Goal: Task Accomplishment & Management: Complete application form

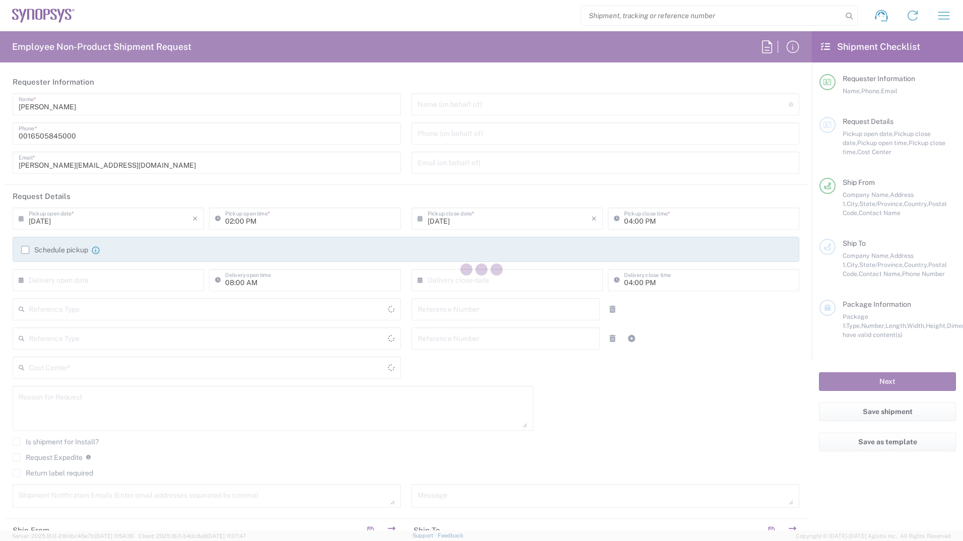
type input "Department"
type input "Delivered at Place"
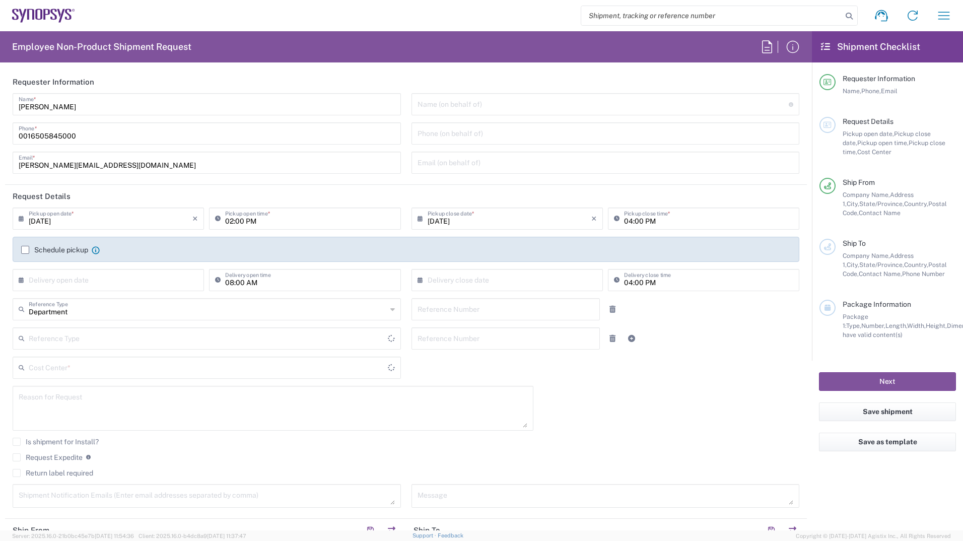
type input "[GEOGRAPHIC_DATA]"
type input "[US_STATE]"
type input "[GEOGRAPHIC_DATA]"
type input "Headquarters USSV"
click at [85, 279] on input "text" at bounding box center [111, 279] width 164 height 18
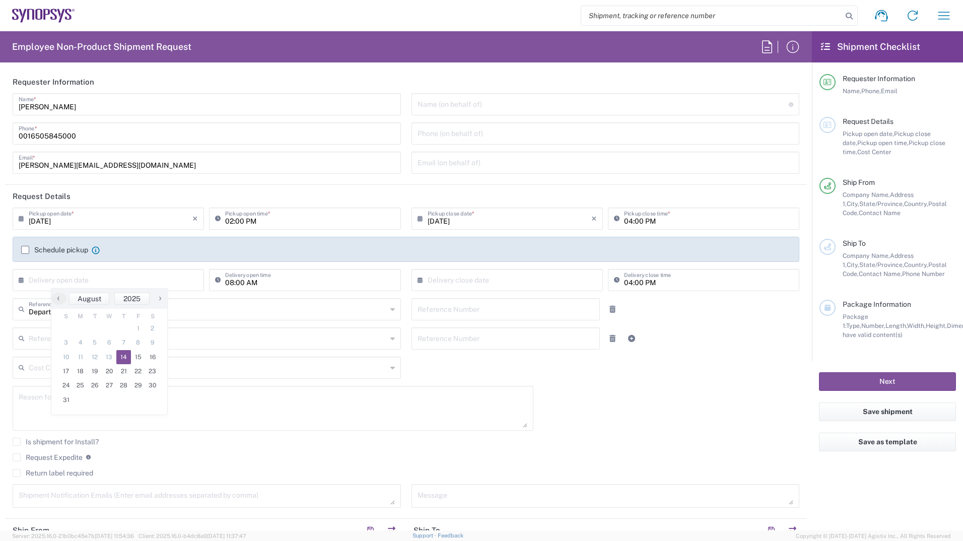
click at [122, 356] on span "14" at bounding box center [123, 357] width 15 height 14
type input "[DATE]"
click at [305, 218] on input "02:00 PM" at bounding box center [309, 218] width 169 height 18
type input "04:00 PM"
click at [194, 281] on icon "×" at bounding box center [195, 280] width 6 height 16
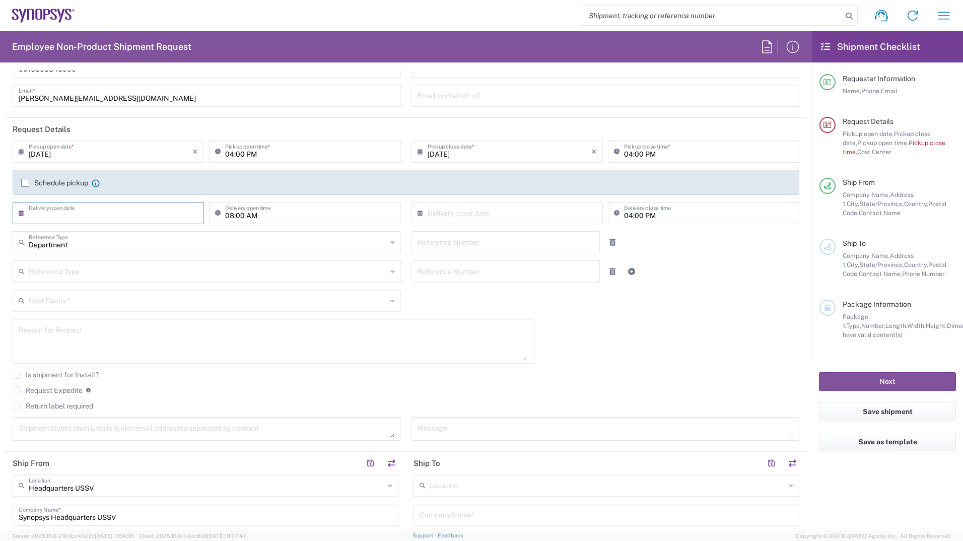
scroll to position [67, 0]
click at [174, 332] on textarea at bounding box center [273, 340] width 509 height 39
type textarea "will call pickup of ZS4 hardware for Google ZS4 replacement"
click at [18, 388] on label "Request Expedite" at bounding box center [48, 390] width 70 height 8
click at [17, 390] on input "Request Expedite" at bounding box center [17, 390] width 0 height 0
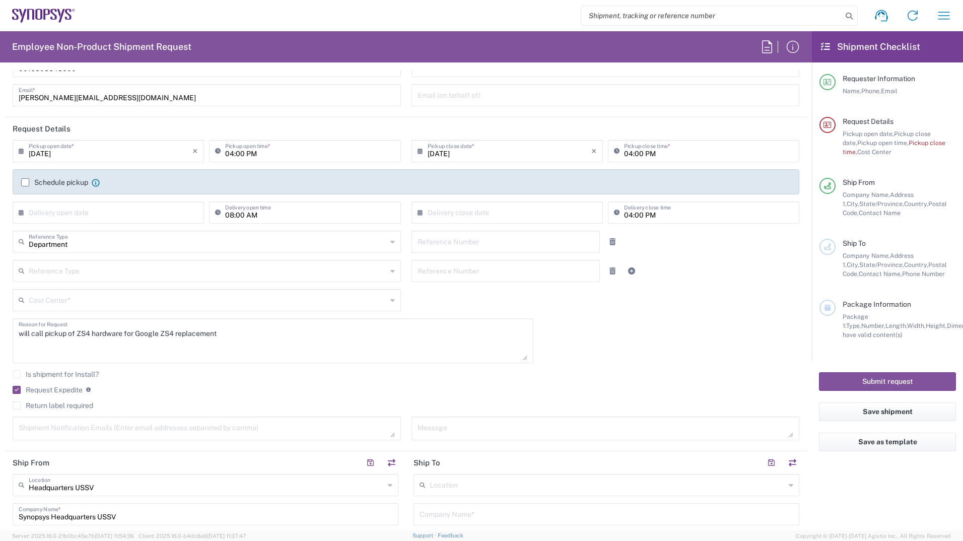
click at [17, 375] on label "Is shipment for Install?" at bounding box center [56, 374] width 86 height 8
click at [17, 374] on input "Is shipment for Install?" at bounding box center [17, 374] width 0 height 0
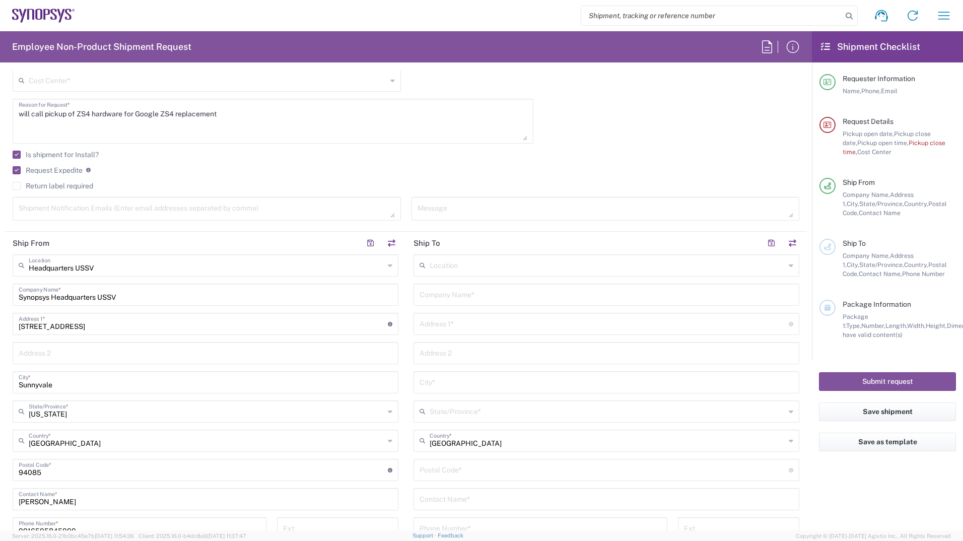
scroll to position [288, 0]
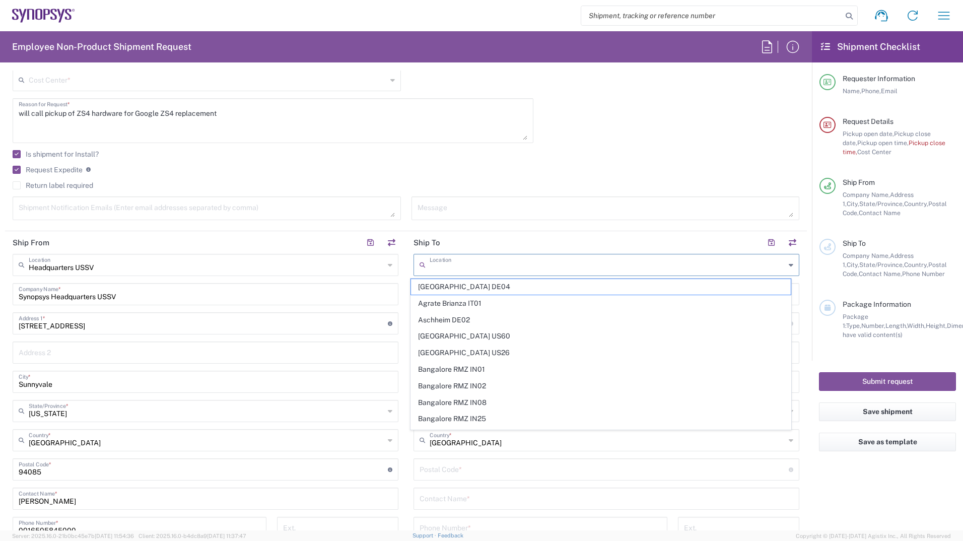
click at [533, 265] on input "text" at bounding box center [607, 264] width 355 height 18
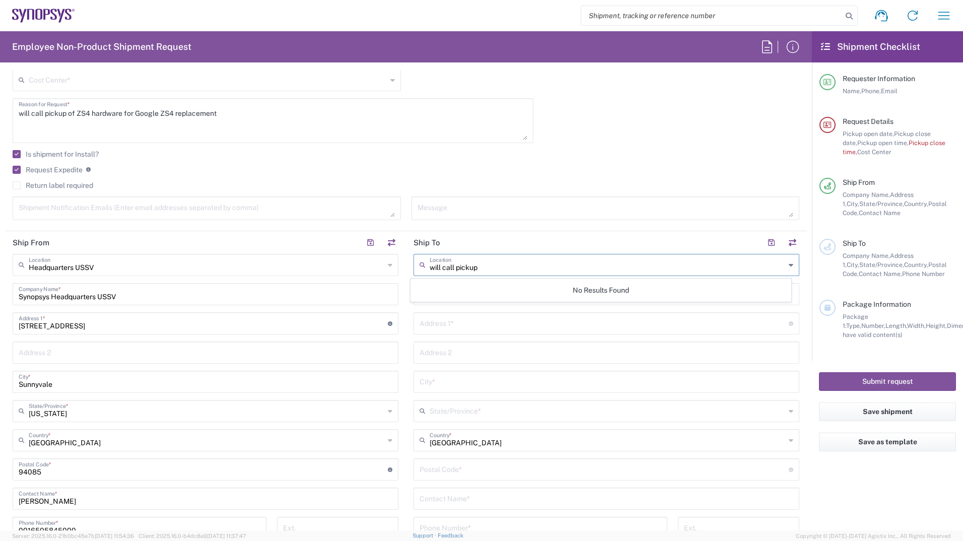
type input "will call pickup"
click at [473, 169] on agx-checkbox-control "Request Expedite If expedite is checked you will be unable to rate and book thi…" at bounding box center [406, 169] width 786 height 9
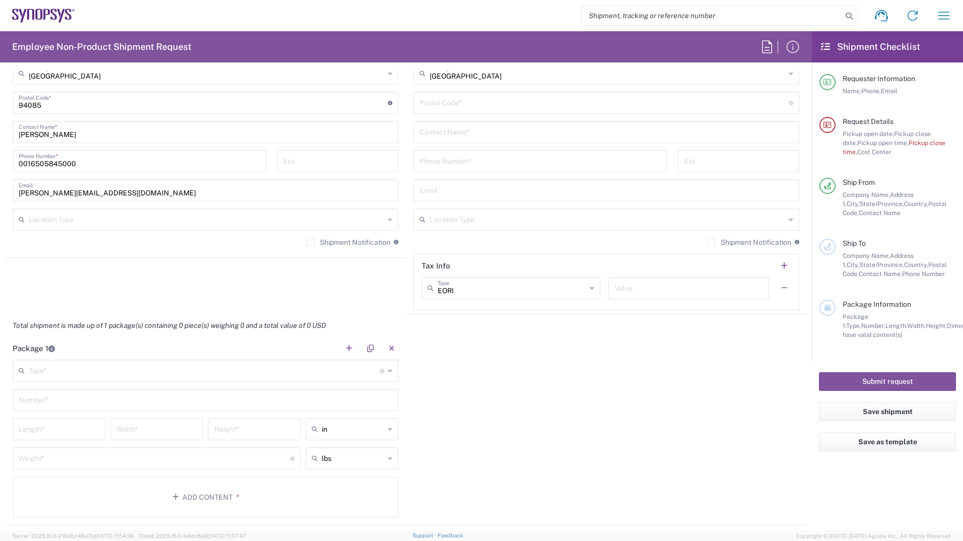
scroll to position [655, 0]
click at [86, 373] on input "text" at bounding box center [204, 369] width 351 height 18
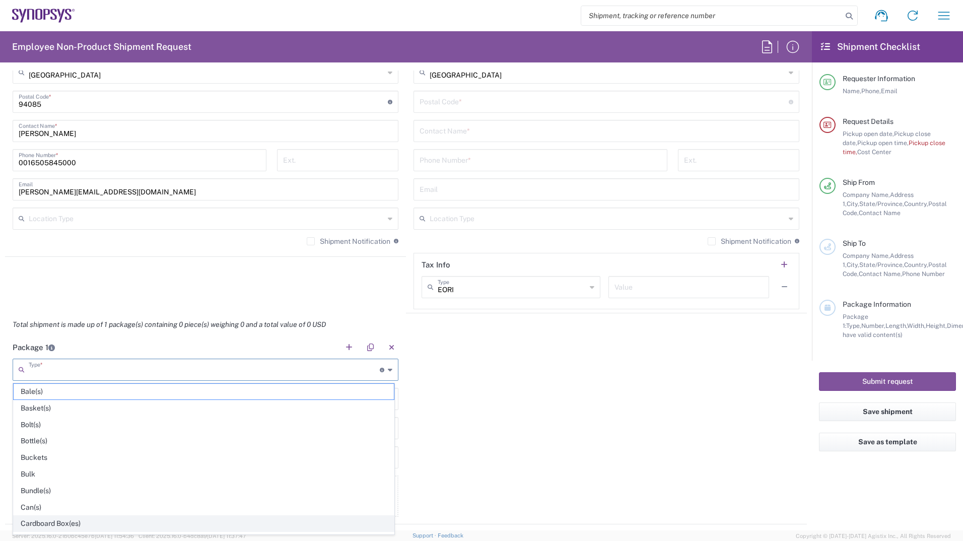
click at [65, 523] on span "Cardboard Box(es)" at bounding box center [204, 524] width 380 height 16
type input "Cardboard Box(es)"
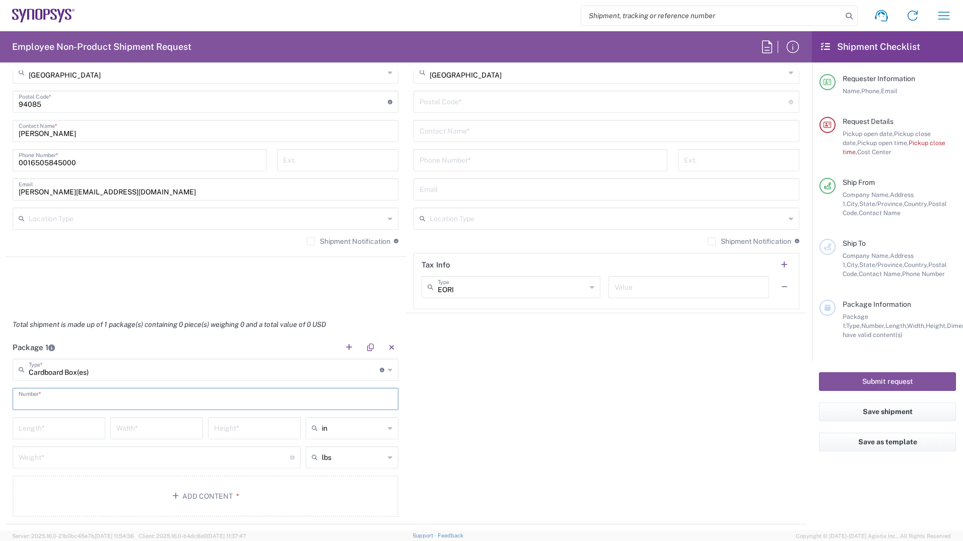
click at [99, 400] on input "text" at bounding box center [206, 398] width 374 height 18
type input "3"
type input "4"
click at [73, 424] on input "number" at bounding box center [59, 427] width 81 height 18
type input "30"
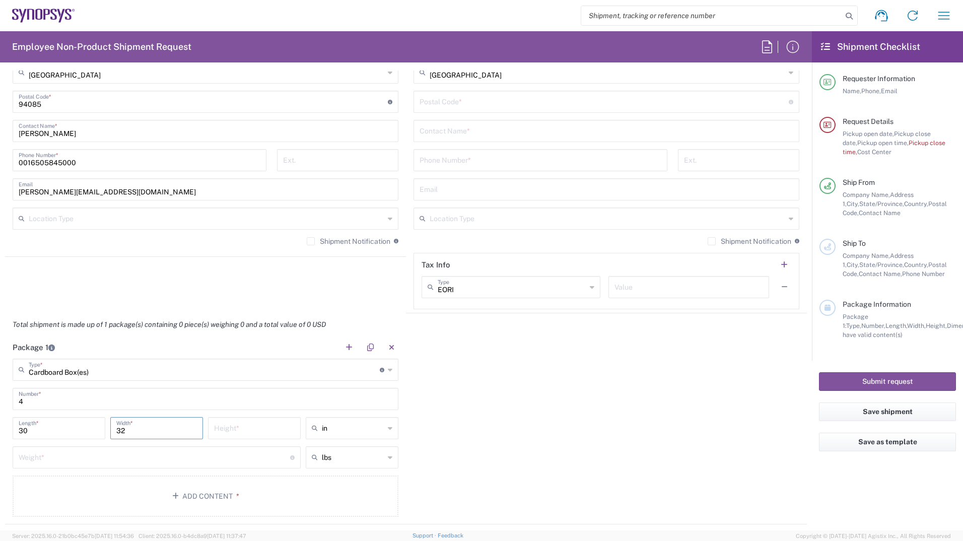
type input "32"
type input "7"
click at [74, 458] on input "number" at bounding box center [154, 457] width 271 height 18
type input "43"
click at [449, 443] on div "Package 1 Cardboard Box(es) Type * Material used to package goods Bale(s) Baske…" at bounding box center [406, 430] width 802 height 188
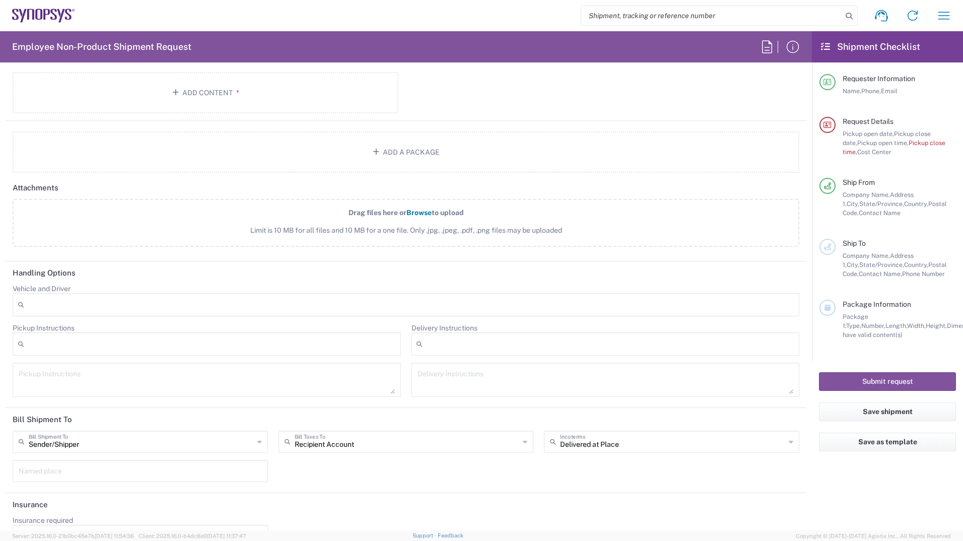
scroll to position [1059, 0]
click at [137, 340] on div at bounding box center [207, 343] width 388 height 23
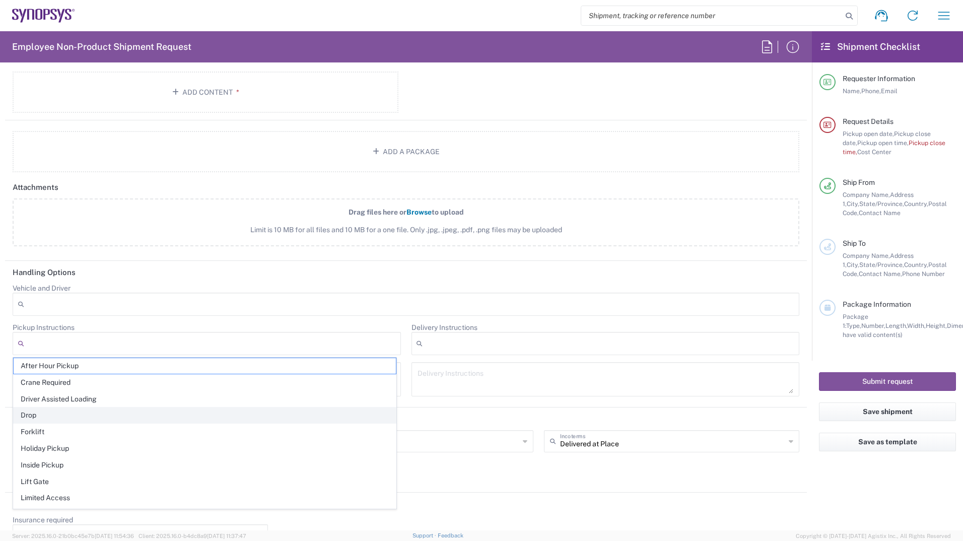
scroll to position [63, 0]
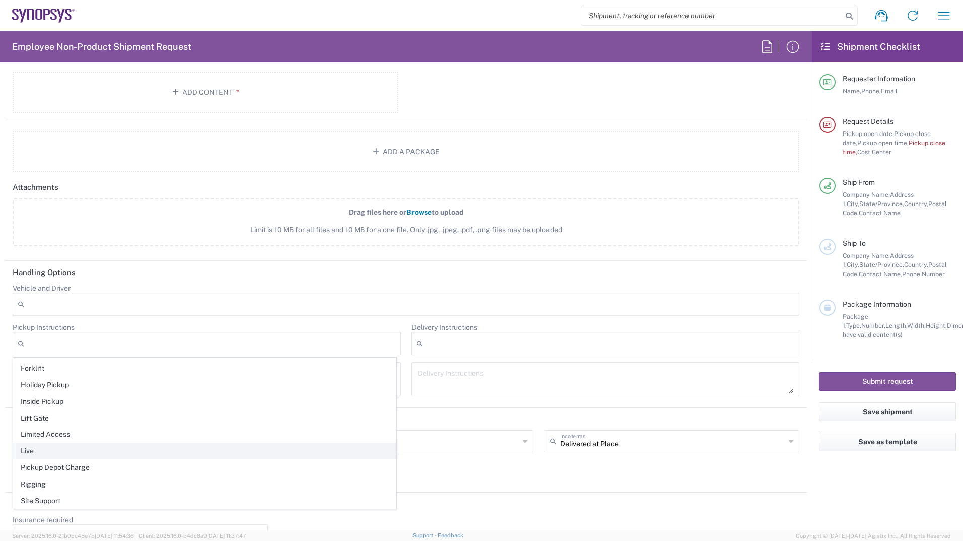
click at [45, 448] on span "Live" at bounding box center [205, 451] width 382 height 16
click at [87, 376] on textarea at bounding box center [207, 379] width 376 height 28
paste textarea "HW0401-000 ZS4 Module"
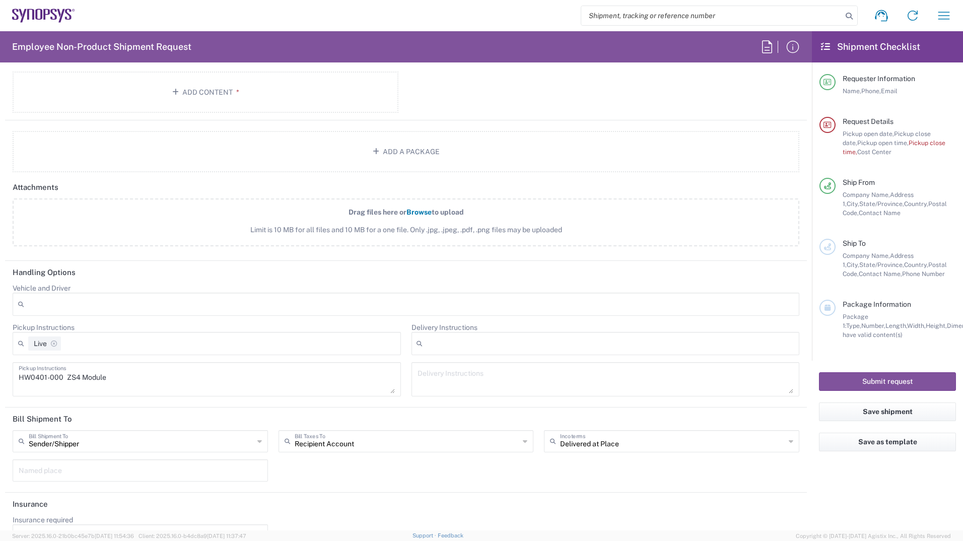
click at [18, 376] on div "HW0401-000 ZS4 Module Pickup Instructions" at bounding box center [207, 379] width 388 height 34
click at [21, 376] on textarea "HW0401-000 ZS4 Module" at bounding box center [207, 379] width 376 height 28
click at [22, 385] on textarea "3x HW0401-000 ZS4 Module" at bounding box center [207, 379] width 376 height 28
paste textarea "HW0406-0 ZS4 Data Hub"
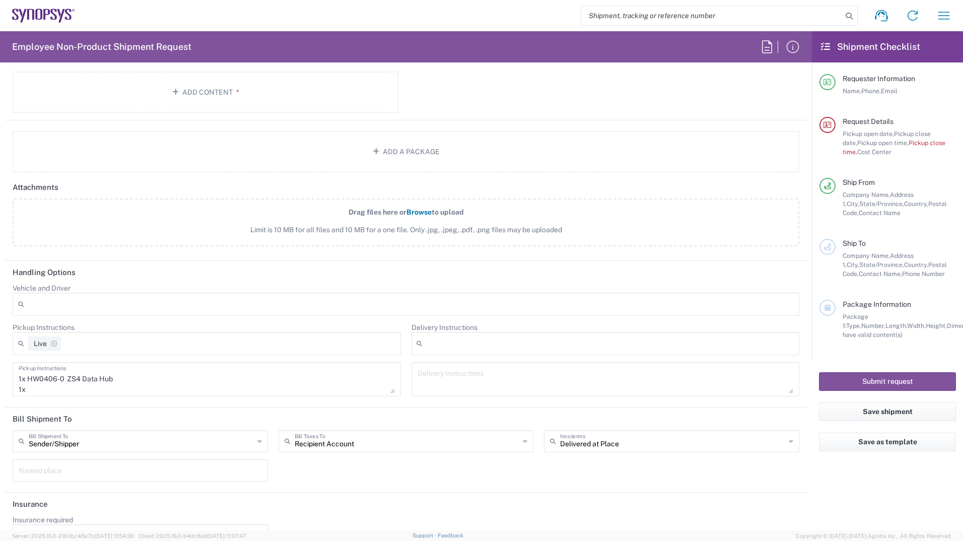
click at [39, 385] on textarea "3x HW0401-000 ZS4 Module 1x HW0406-0 ZS4 Data Hub 1x" at bounding box center [207, 379] width 376 height 28
paste textarea "HW0404-0 ZS4 System Hub"
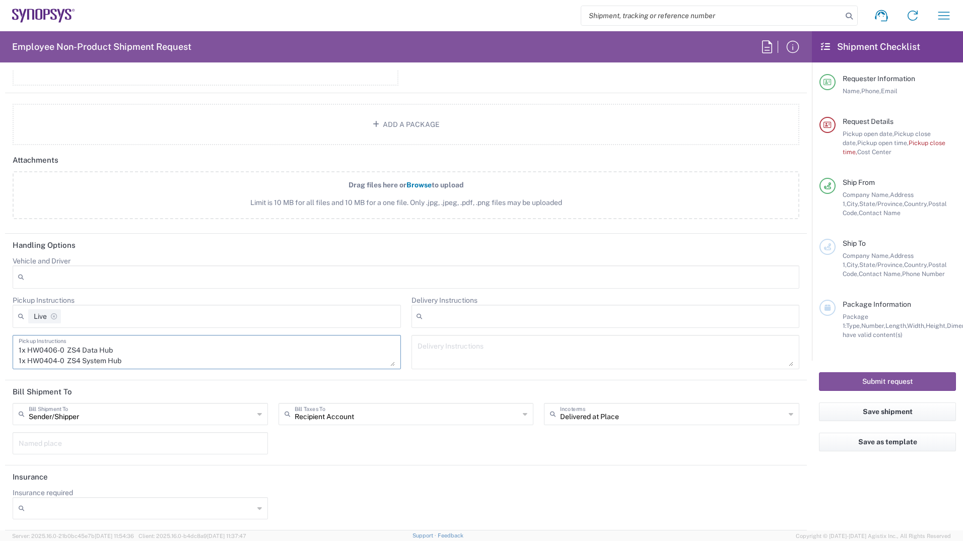
type textarea "3x HW0401-000 ZS4 Module 1x HW0406-0 ZS4 Data Hub 1x HW0404-0 ZS4 System Hub"
click at [257, 507] on icon at bounding box center [259, 508] width 5 height 16
click at [91, 469] on span "No" at bounding box center [139, 472] width 251 height 16
type input "No"
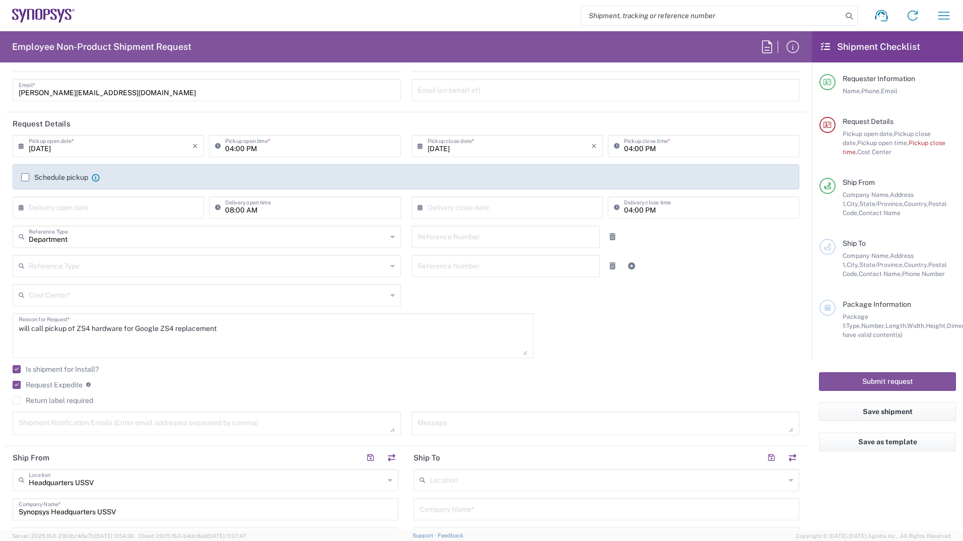
scroll to position [66, 0]
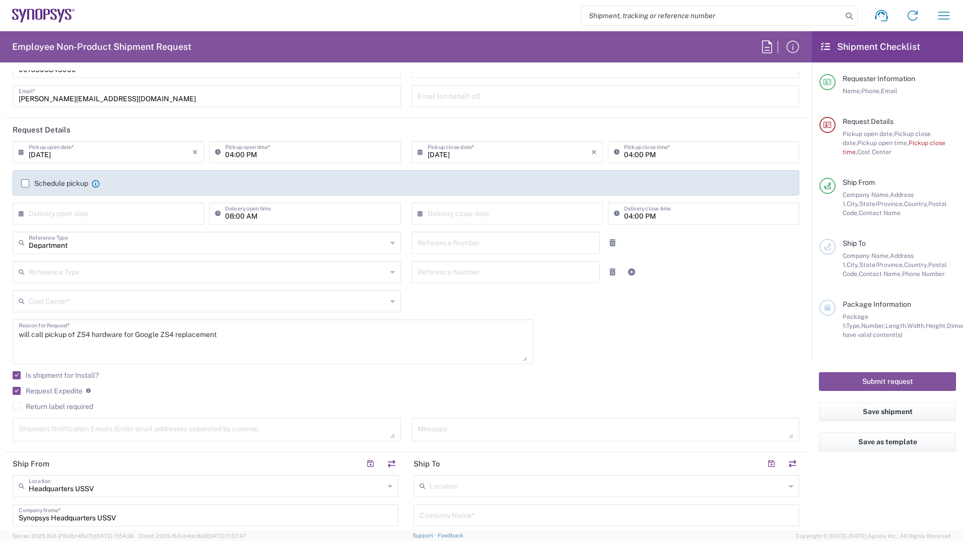
click at [239, 335] on textarea "will call pickup of ZS4 hardware for Google ZS4 replacement" at bounding box center [273, 341] width 509 height 39
type textarea "will call pickup of ZS4 hardware for Google ZS4 replacement, from ALOM"
click at [875, 380] on button "Submit request" at bounding box center [887, 381] width 137 height 19
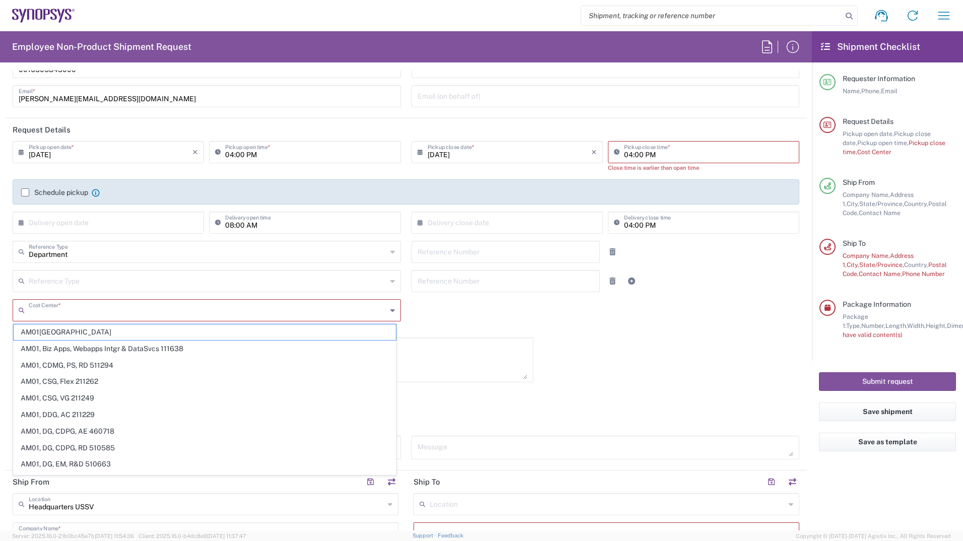
click at [91, 311] on input "text" at bounding box center [208, 310] width 358 height 18
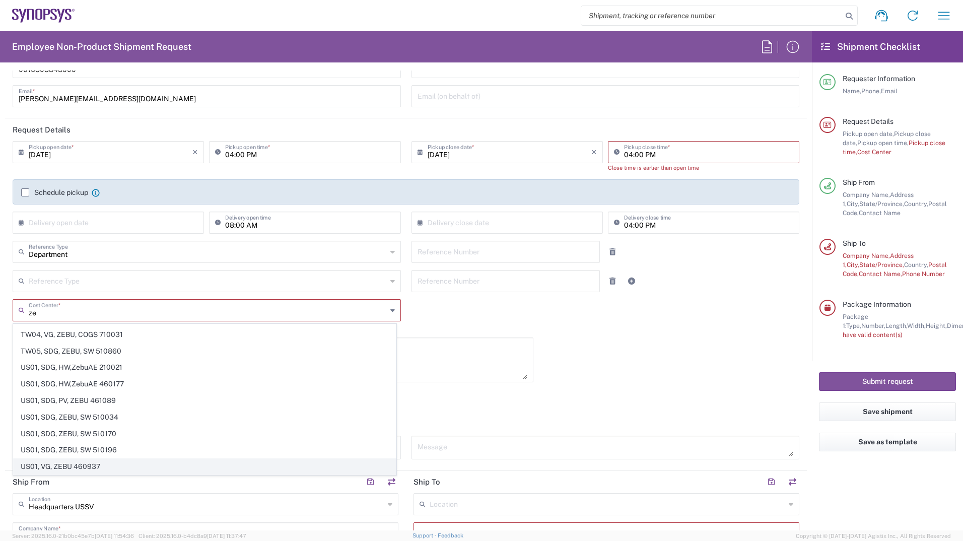
click at [103, 465] on span "US01, VG, ZEBU 460937" at bounding box center [205, 467] width 382 height 16
type input "US01, VG, ZEBU 460937"
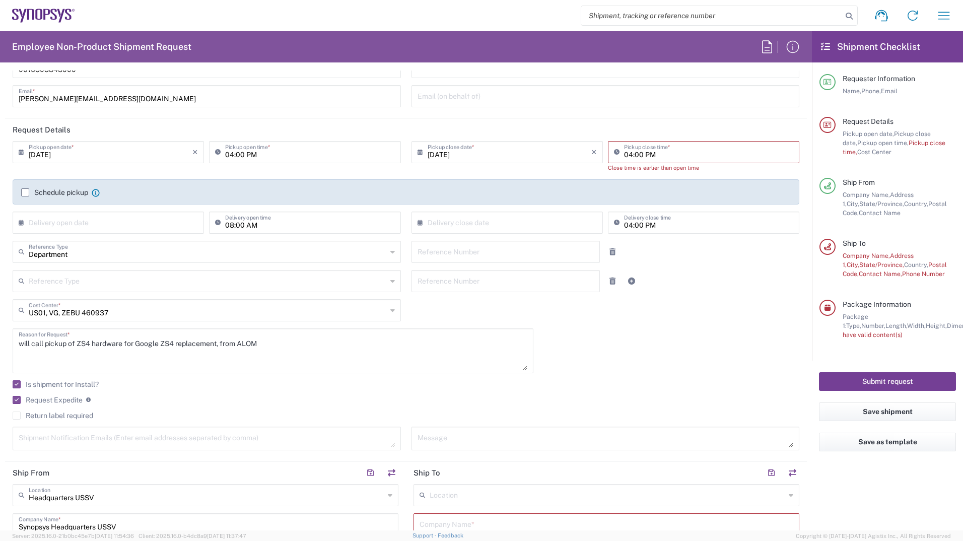
click at [894, 381] on button "Submit request" at bounding box center [887, 381] width 137 height 19
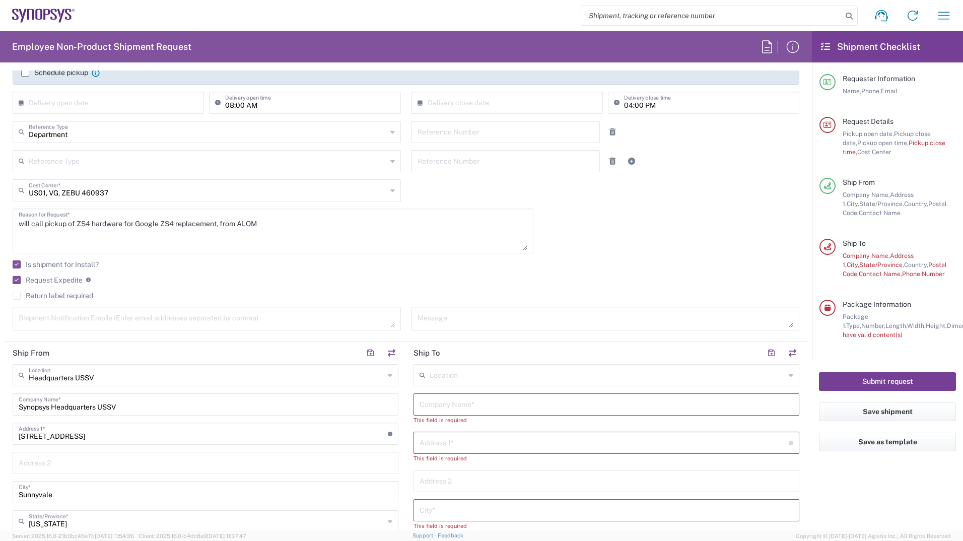
scroll to position [187, 0]
click at [506, 400] on input "text" at bounding box center [606, 403] width 374 height 18
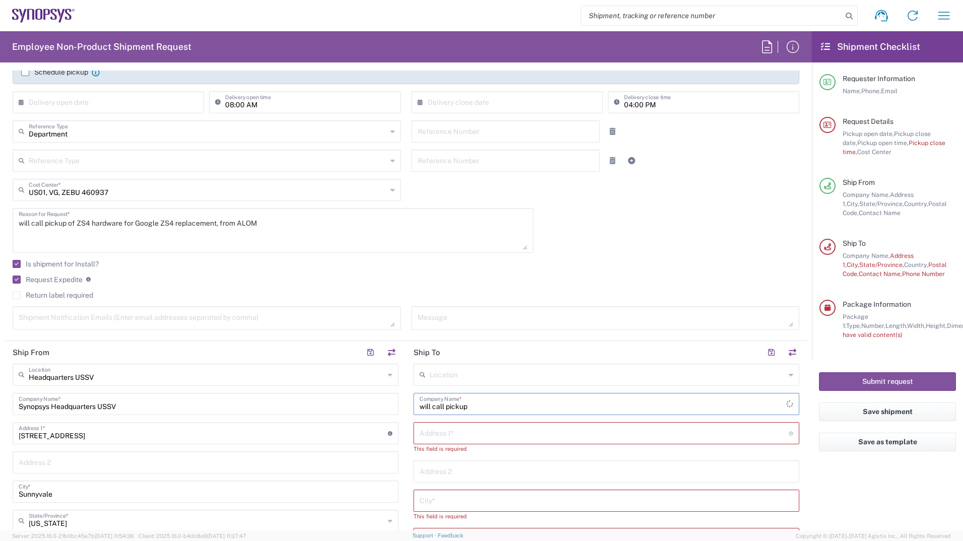
type input "will call pickup"
type input "NA"
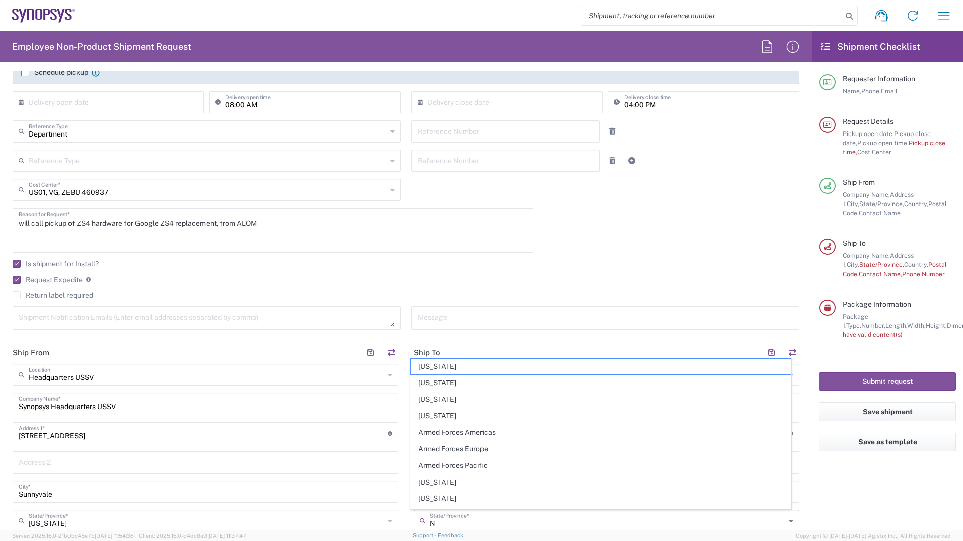
type input "NA"
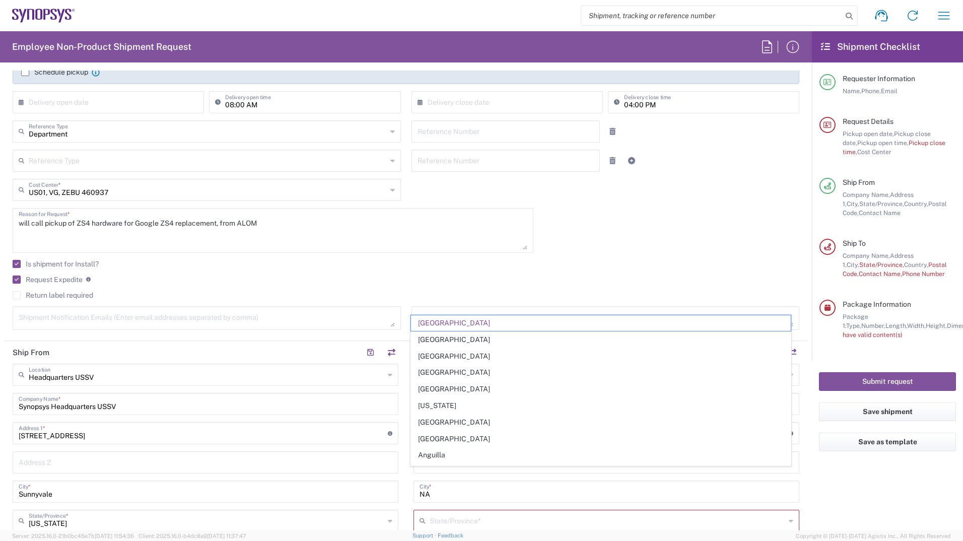
scroll to position [445, 0]
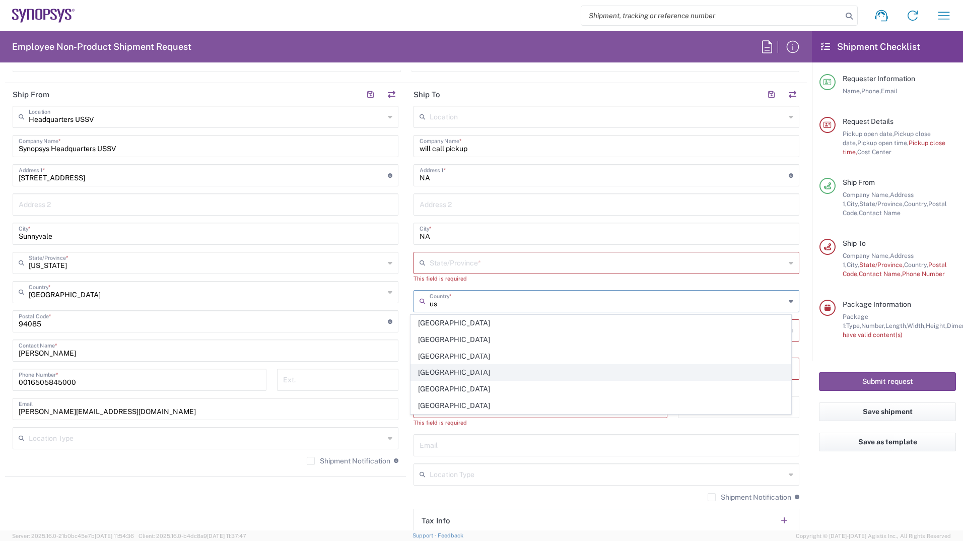
type input "u"
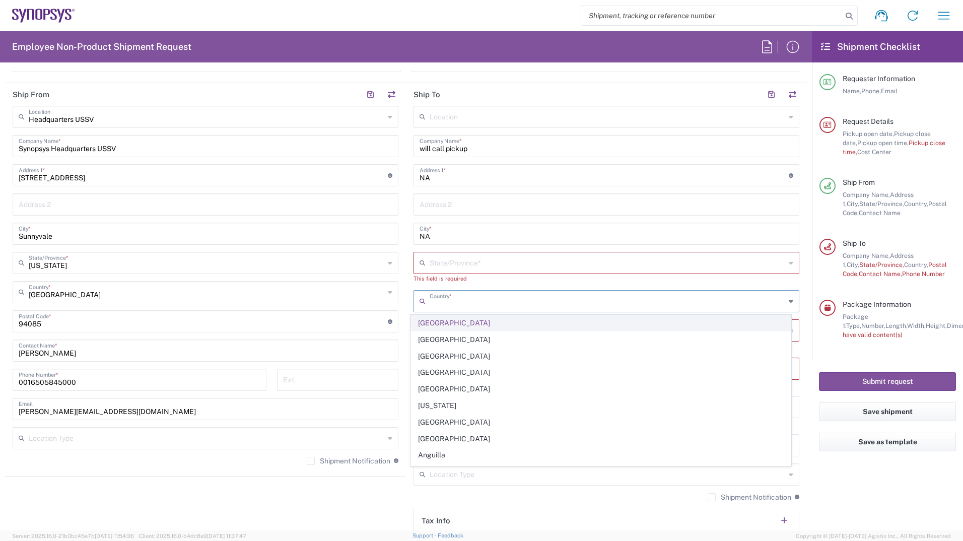
click at [459, 322] on span "[GEOGRAPHIC_DATA]" at bounding box center [601, 323] width 380 height 16
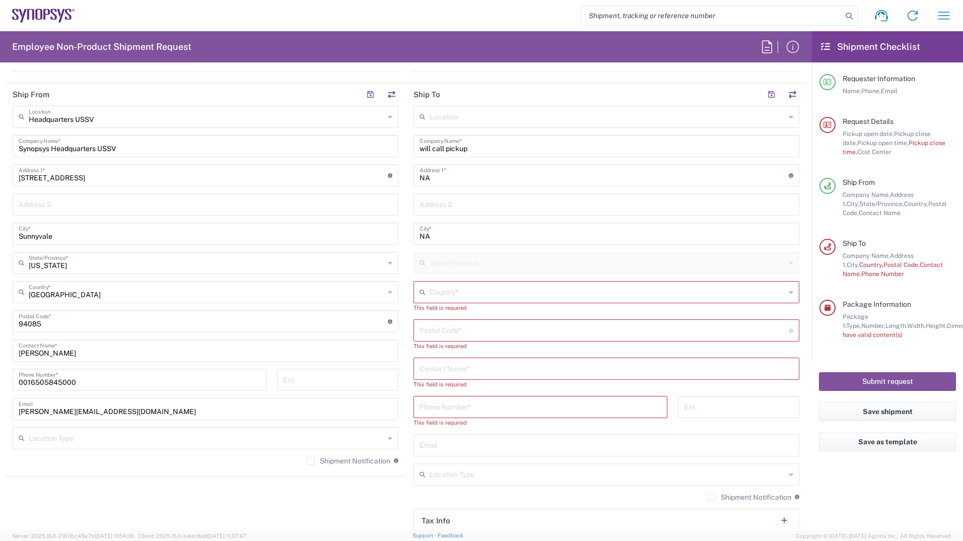
click at [492, 292] on input "text" at bounding box center [607, 291] width 355 height 18
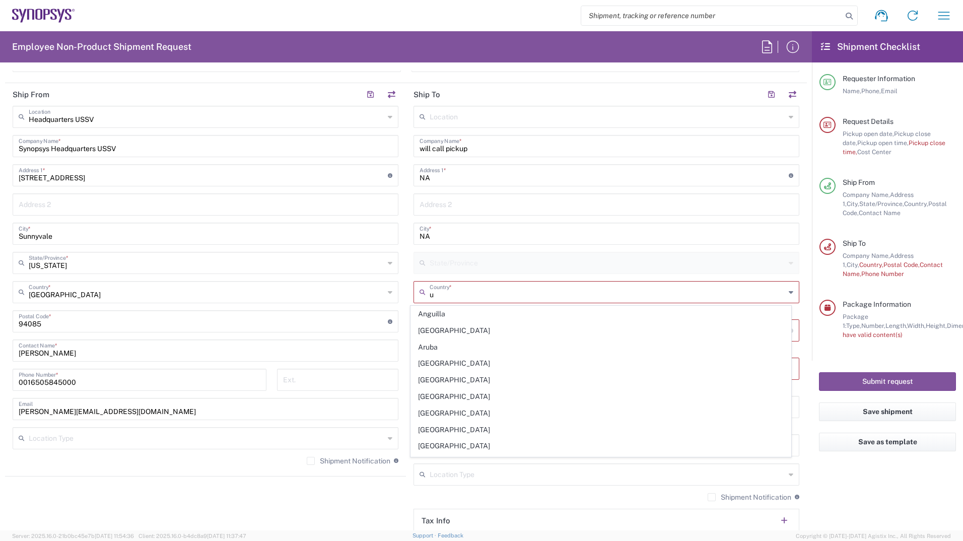
click at [637, 289] on input "u" at bounding box center [607, 291] width 355 height 18
click at [682, 326] on span "[GEOGRAPHIC_DATA]" at bounding box center [601, 331] width 380 height 16
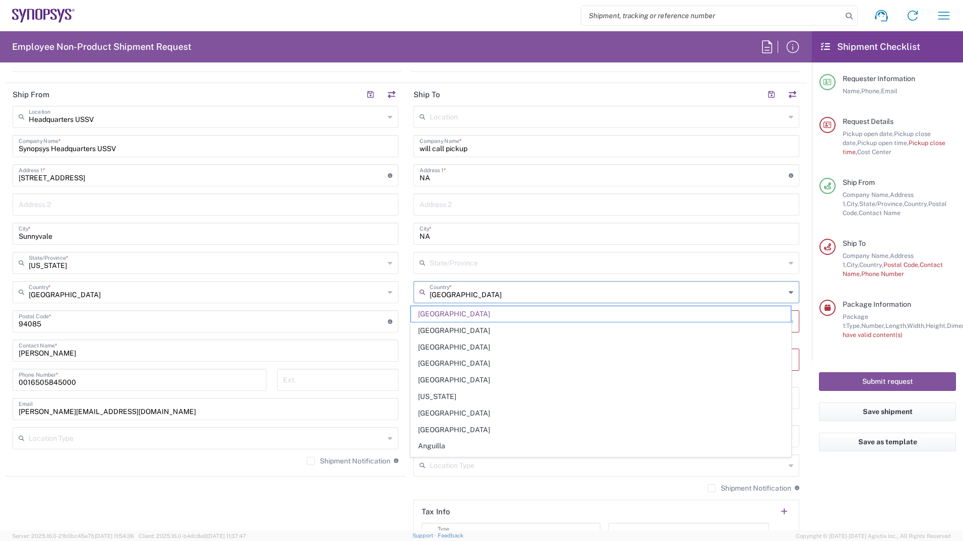
click at [504, 295] on input "[GEOGRAPHIC_DATA]" at bounding box center [607, 291] width 355 height 18
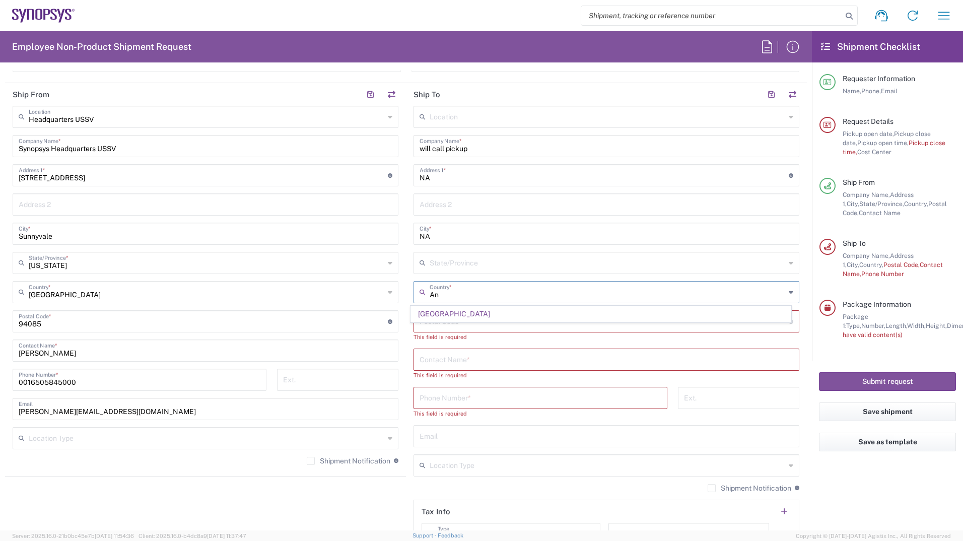
type input "A"
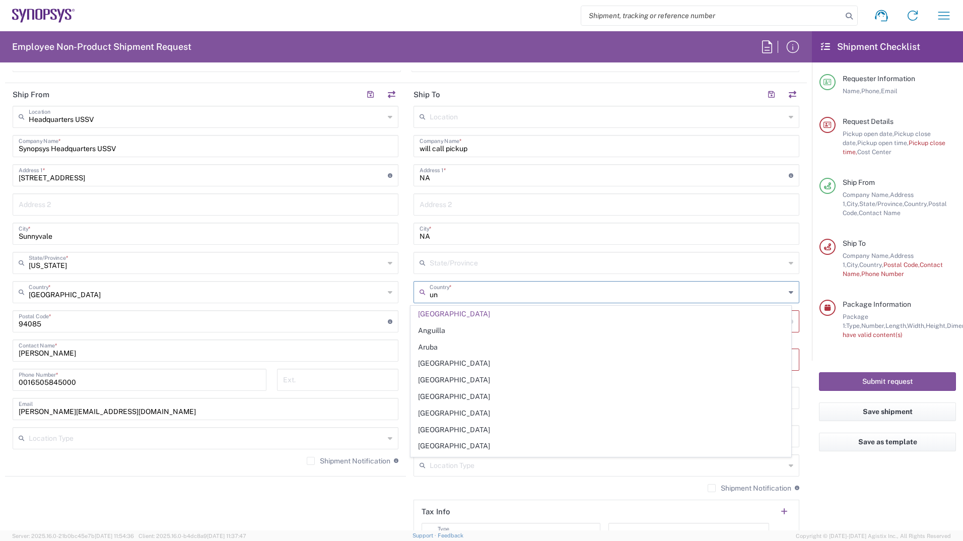
type input "uni"
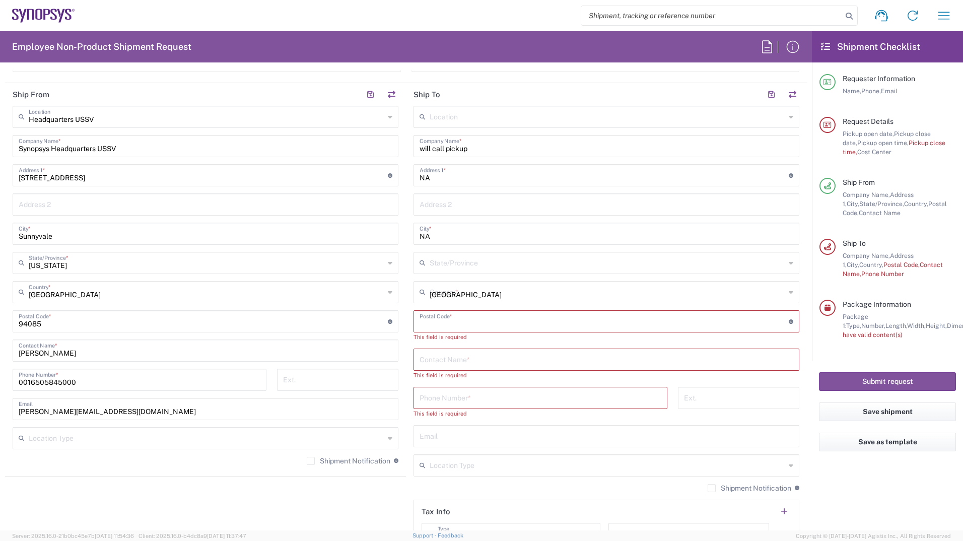
click at [467, 288] on input "[GEOGRAPHIC_DATA]" at bounding box center [607, 291] width 355 height 18
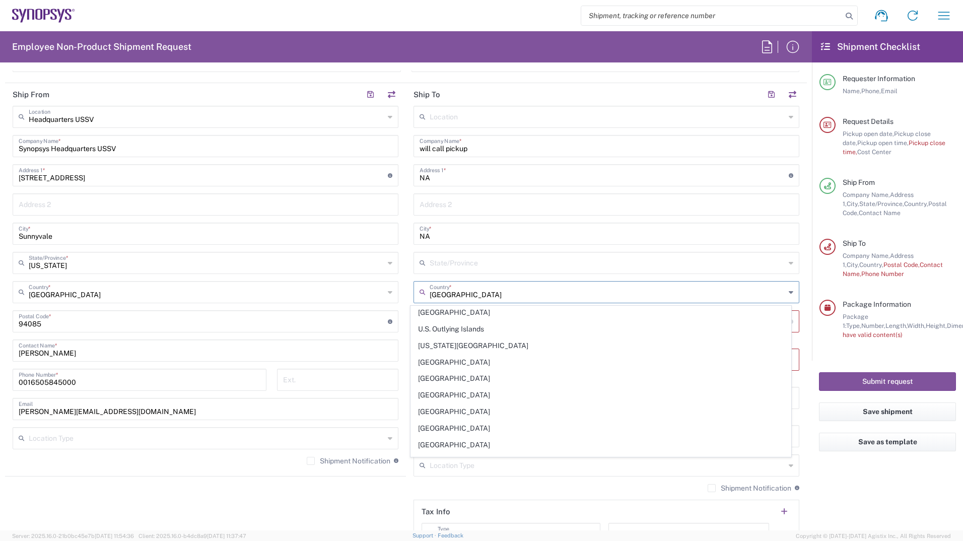
scroll to position [3796, 0]
click at [447, 429] on span "[GEOGRAPHIC_DATA]" at bounding box center [601, 432] width 380 height 16
type input "[GEOGRAPHIC_DATA]"
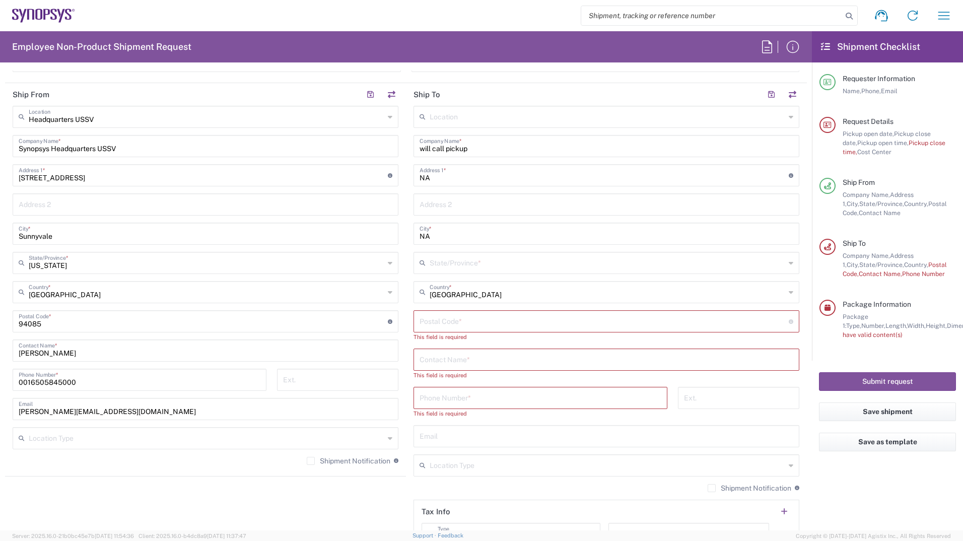
click at [485, 322] on input "undefined" at bounding box center [603, 321] width 369 height 18
type input "na"
click at [870, 371] on div "Submit request" at bounding box center [887, 382] width 151 height 42
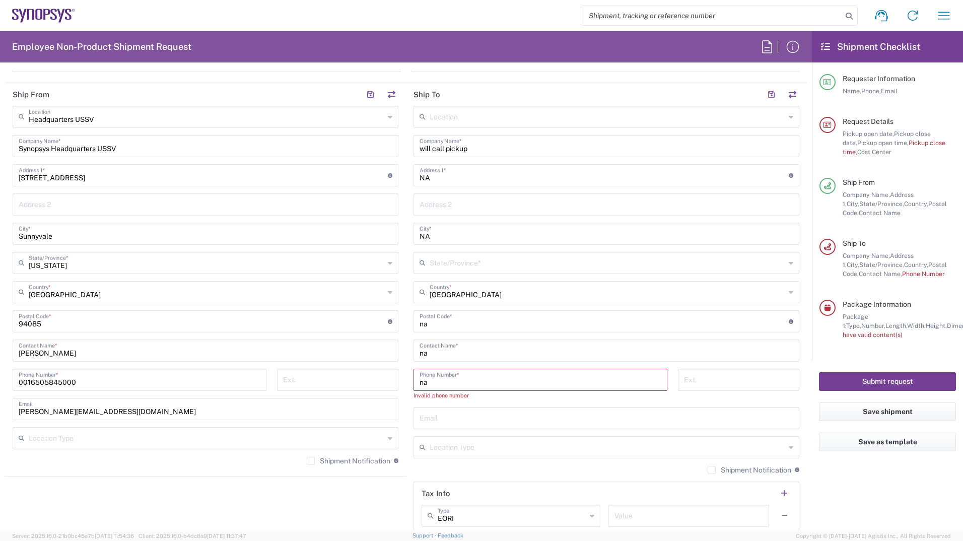
click at [866, 377] on button "Submit request" at bounding box center [887, 381] width 137 height 19
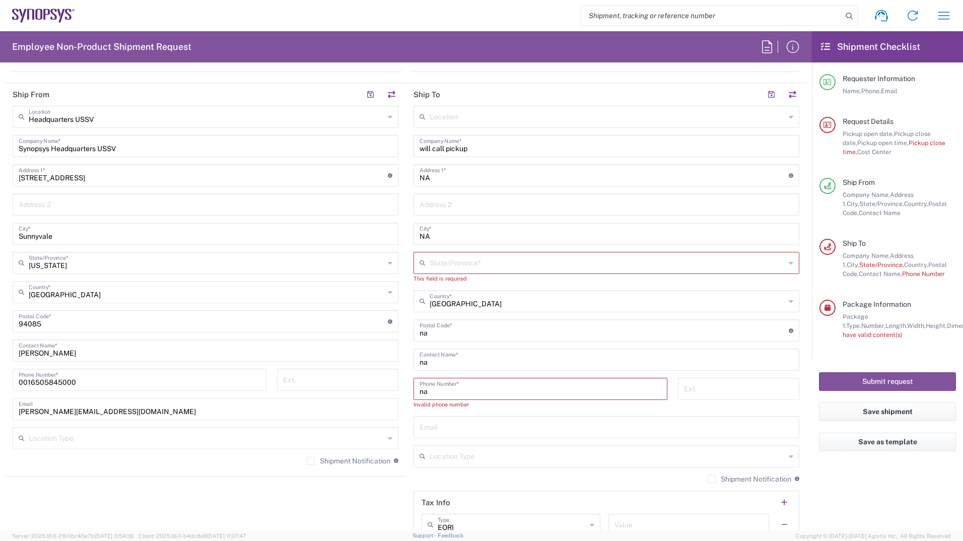
click at [520, 258] on input "text" at bounding box center [607, 262] width 355 height 18
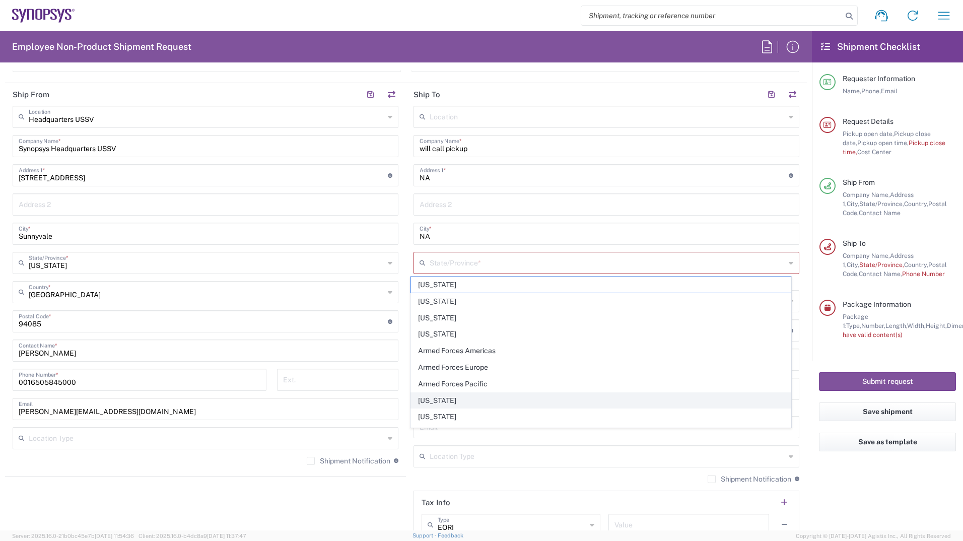
click at [444, 395] on span "[US_STATE]" at bounding box center [601, 401] width 380 height 16
type input "[US_STATE]"
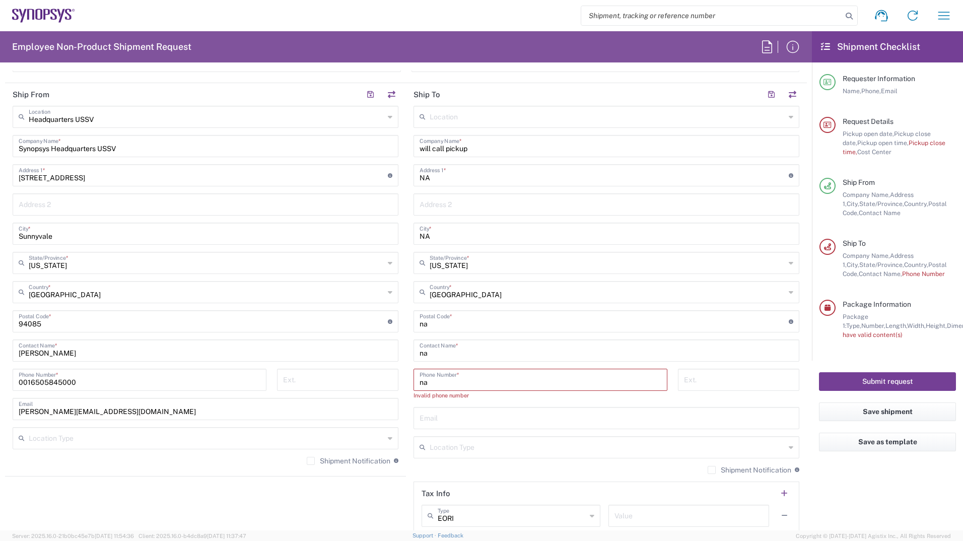
click at [884, 380] on button "Submit request" at bounding box center [887, 381] width 137 height 19
click at [471, 381] on input "na" at bounding box center [540, 379] width 242 height 18
type input "n"
type input "9"
type input "6507721795"
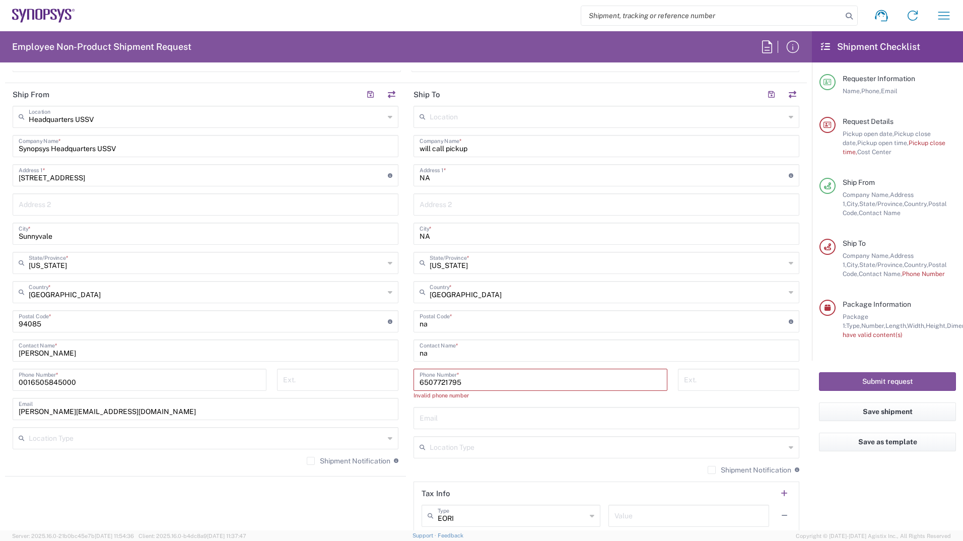
type input "[STREET_ADDRESS][PERSON_NAME]"
type input "7757724723"
drag, startPoint x: 492, startPoint y: 208, endPoint x: 332, endPoint y: 203, distance: 159.7
click at [332, 203] on div "Ship From Headquarters USSV Location Headquarters [GEOGRAPHIC_DATA] Agrate Bria…" at bounding box center [406, 308] width 802 height 450
type input "NA"
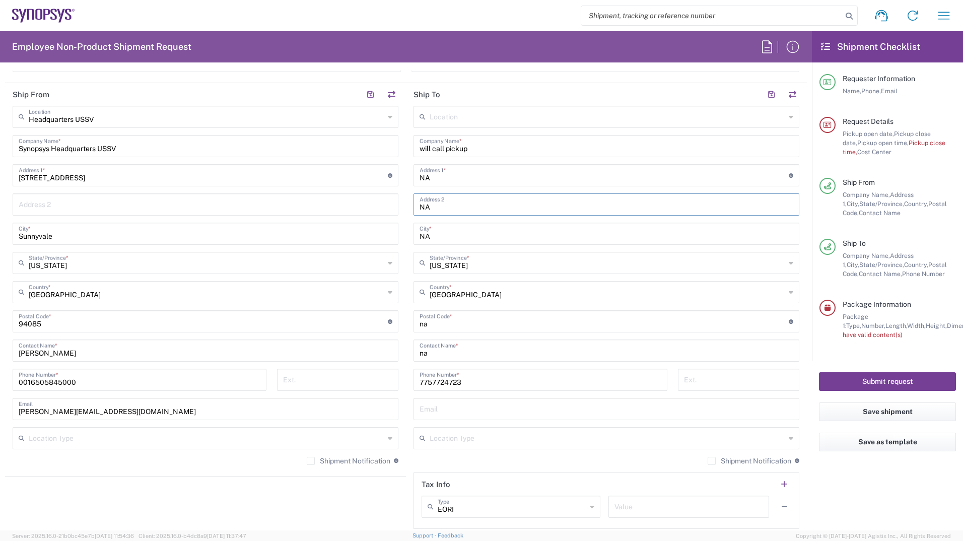
click at [871, 385] on button "Submit request" at bounding box center [887, 381] width 137 height 19
click at [838, 379] on button "Submit request" at bounding box center [887, 381] width 137 height 19
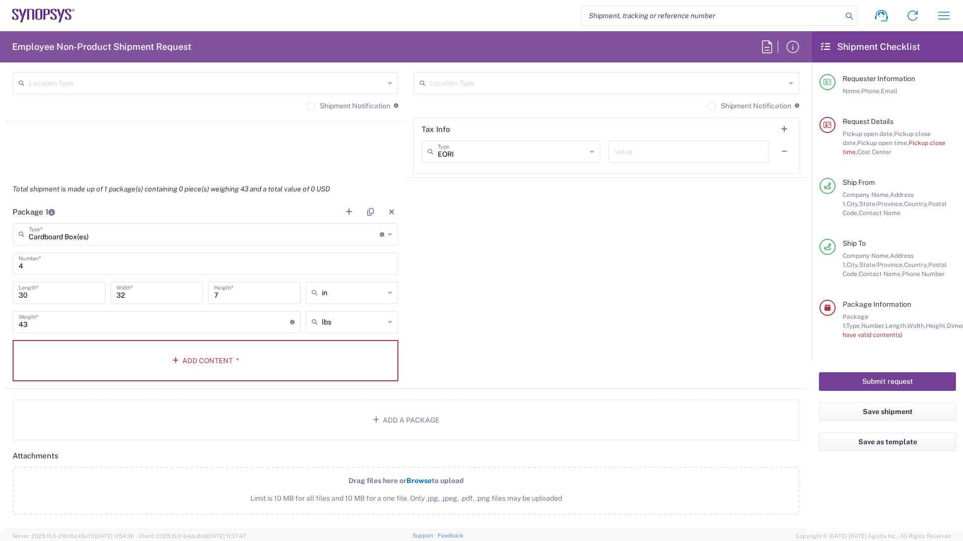
scroll to position [800, 0]
click at [176, 355] on button "Add Content *" at bounding box center [206, 359] width 386 height 41
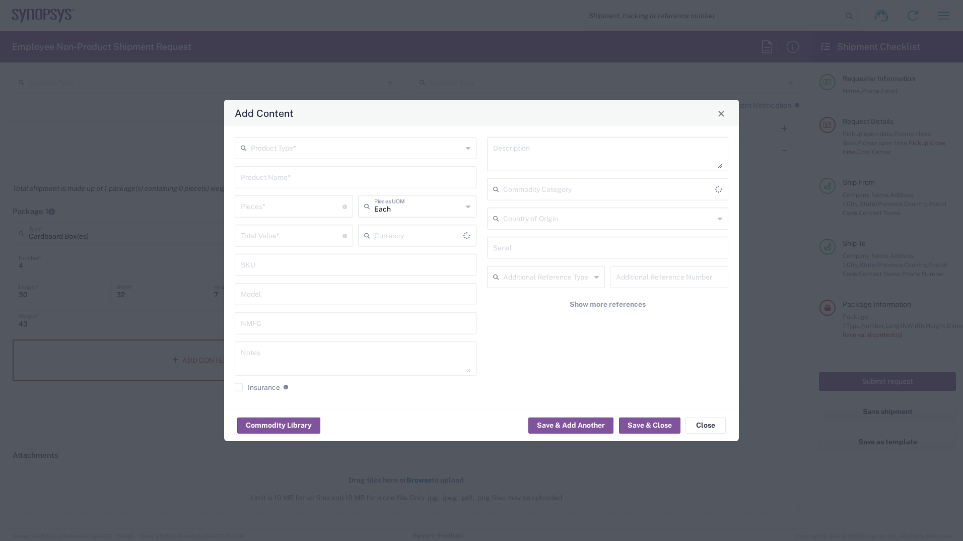
type input "US Dollar"
click at [329, 150] on input "text" at bounding box center [356, 147] width 211 height 18
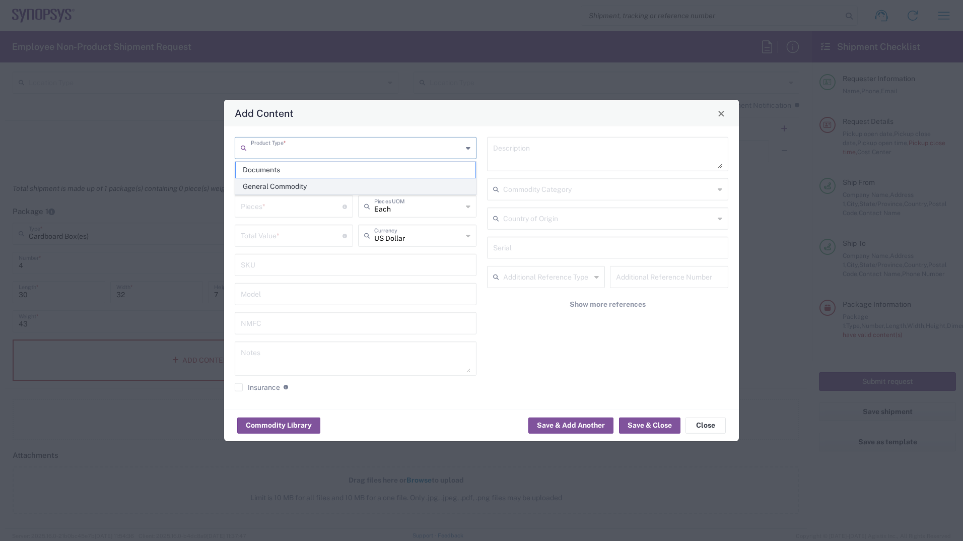
click at [280, 186] on span "General Commodity" at bounding box center [356, 187] width 240 height 16
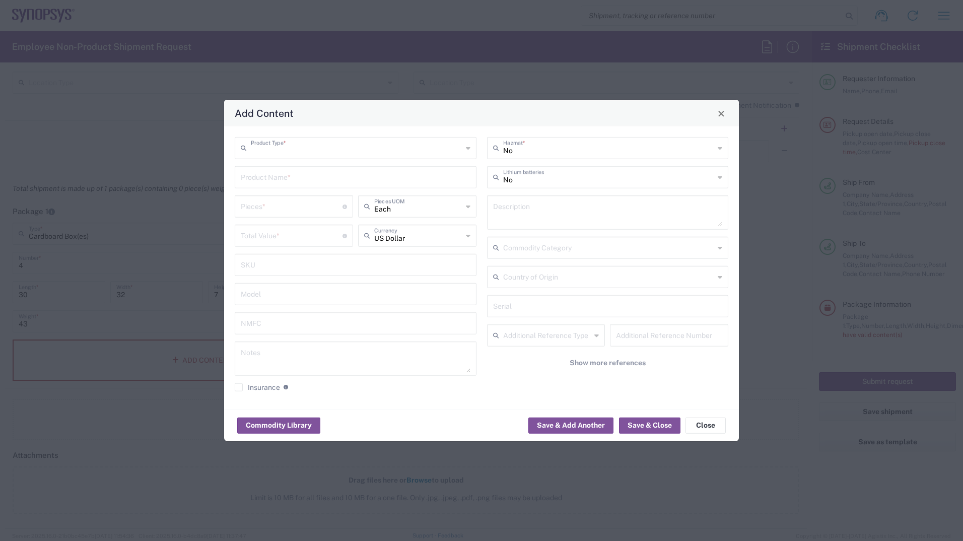
type input "General Commodity"
click at [336, 180] on input "text" at bounding box center [356, 177] width 230 height 18
type input "zebu"
click at [655, 425] on button "Save & Close" at bounding box center [649, 425] width 61 height 16
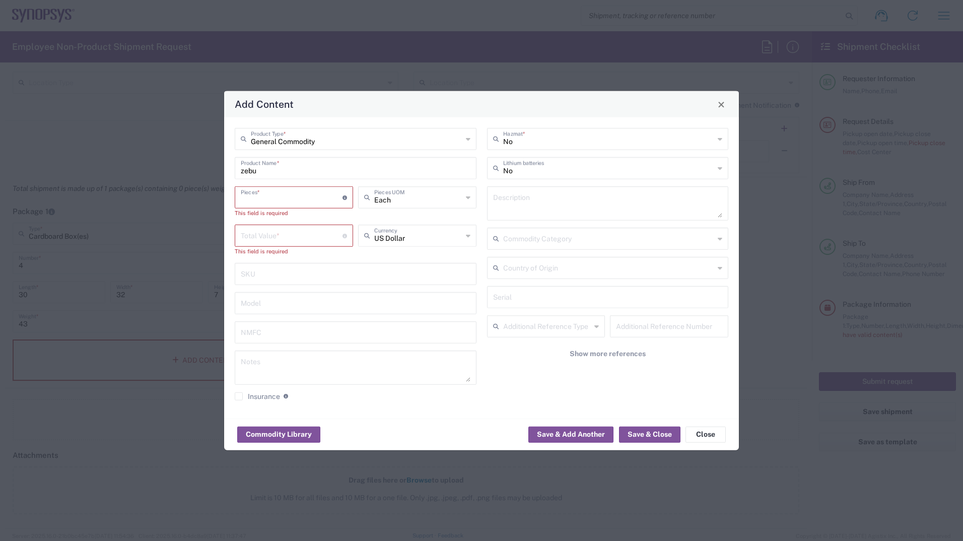
click at [293, 195] on input "number" at bounding box center [292, 197] width 102 height 18
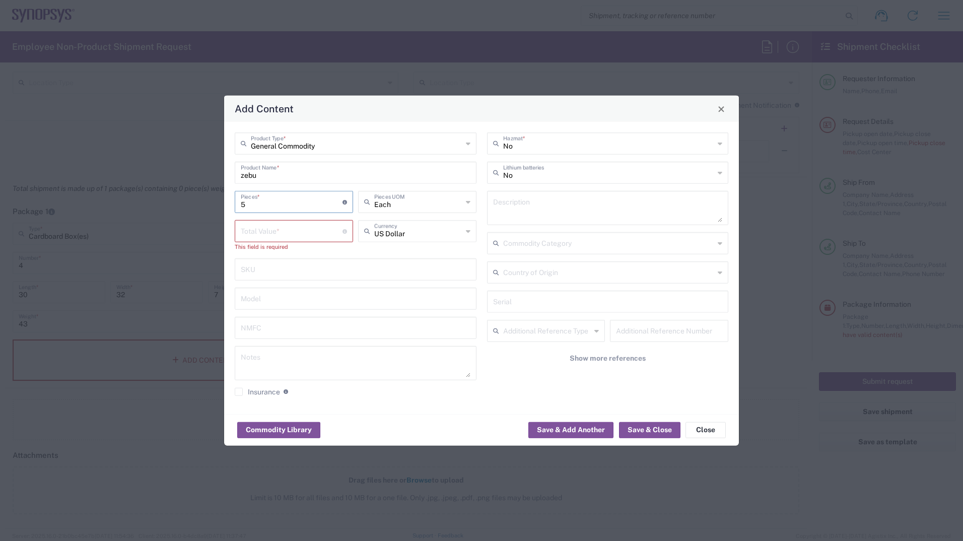
type input "5"
click at [264, 229] on input "number" at bounding box center [292, 231] width 102 height 18
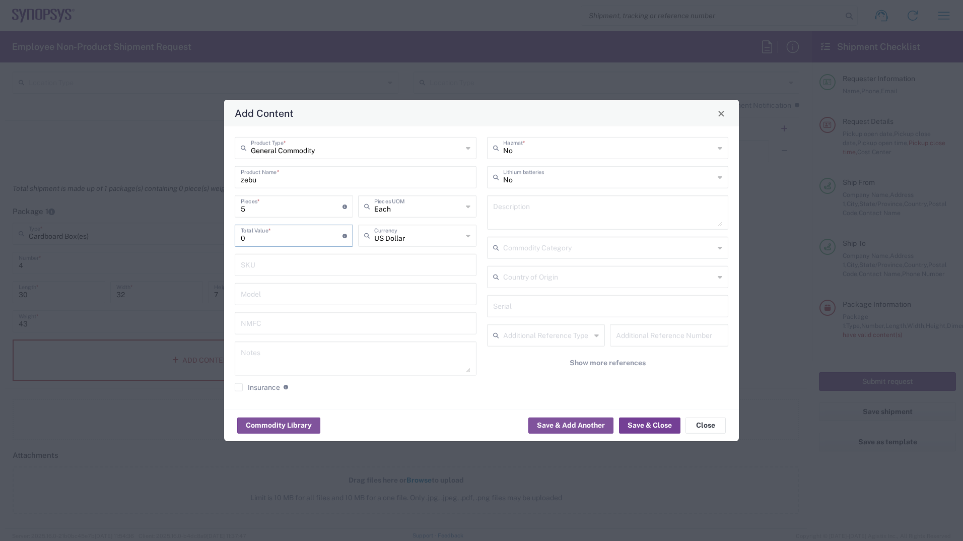
type input "0"
click at [642, 426] on button "Save & Close" at bounding box center [649, 425] width 61 height 16
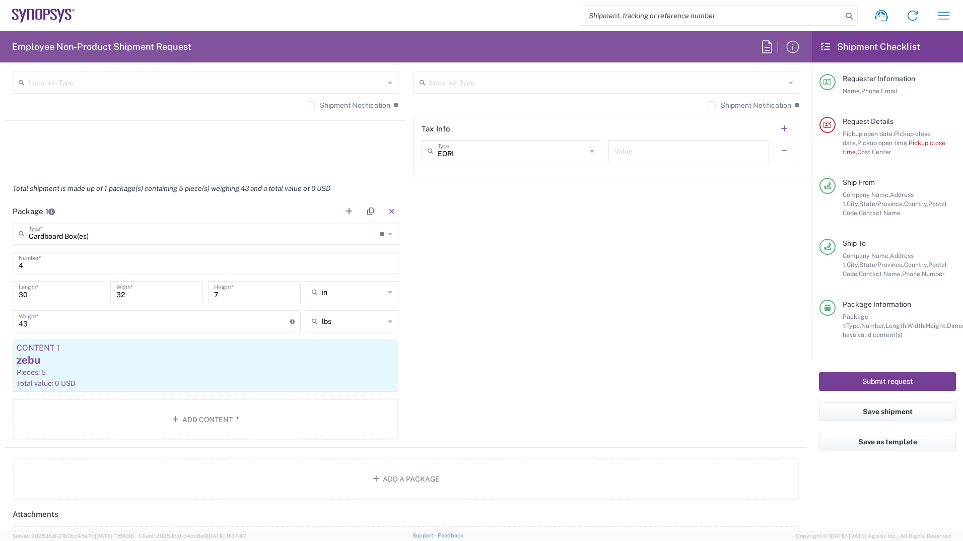
click at [916, 385] on button "Submit request" at bounding box center [887, 381] width 137 height 19
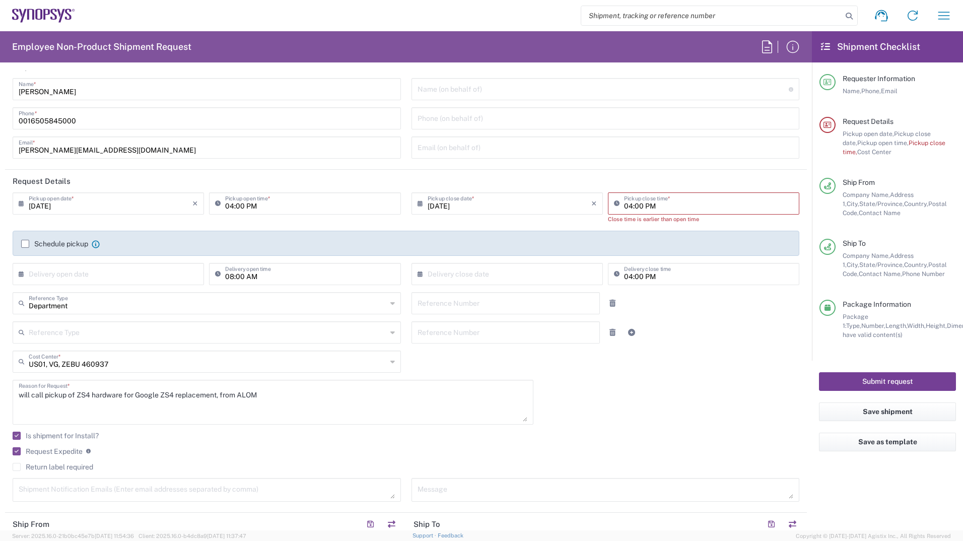
scroll to position [0, 0]
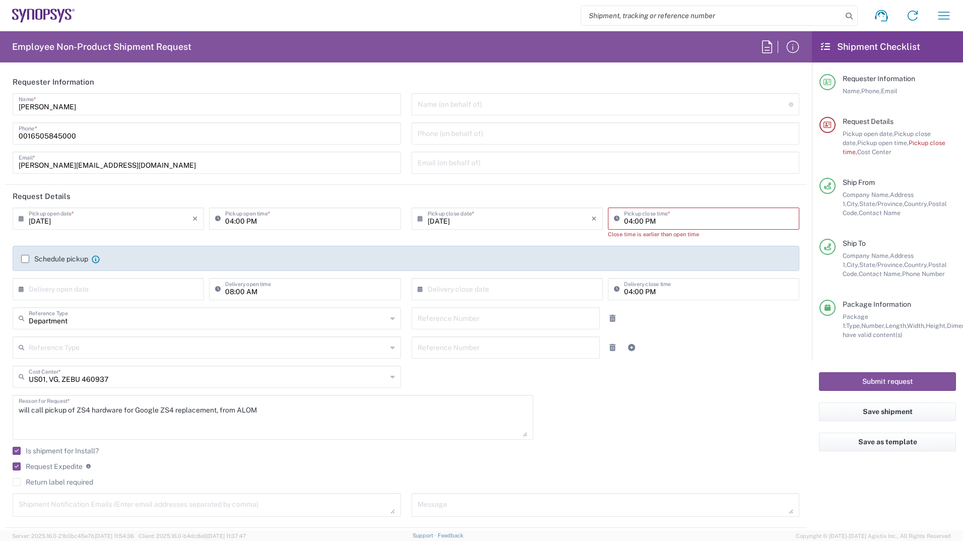
click at [624, 221] on input "04:00 PM" at bounding box center [708, 218] width 169 height 18
type input "05:00 PM"
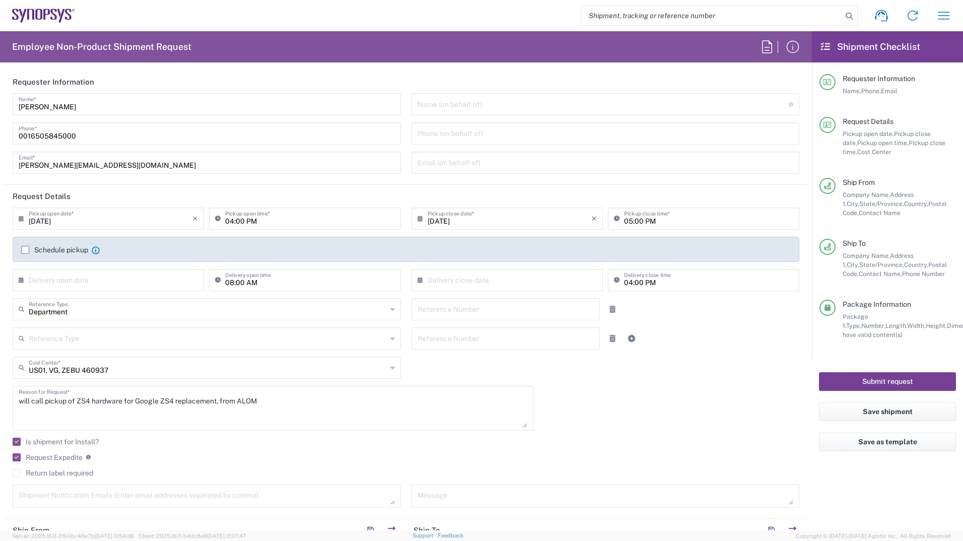
click at [845, 384] on button "Submit request" at bounding box center [887, 381] width 137 height 19
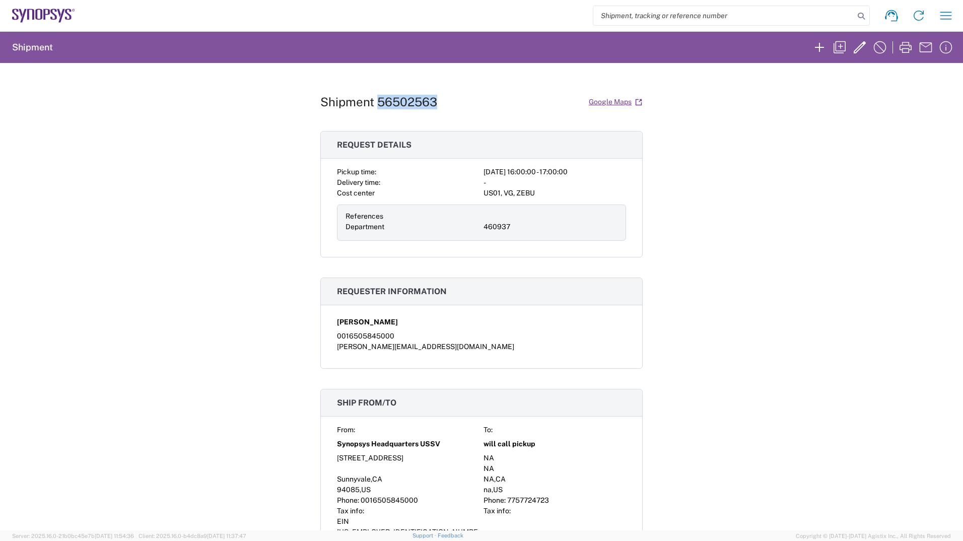
drag, startPoint x: 439, startPoint y: 100, endPoint x: 373, endPoint y: 99, distance: 65.5
click at [373, 99] on div "Shipment 56502563 Google Maps" at bounding box center [481, 102] width 322 height 18
copy h1 "56502563"
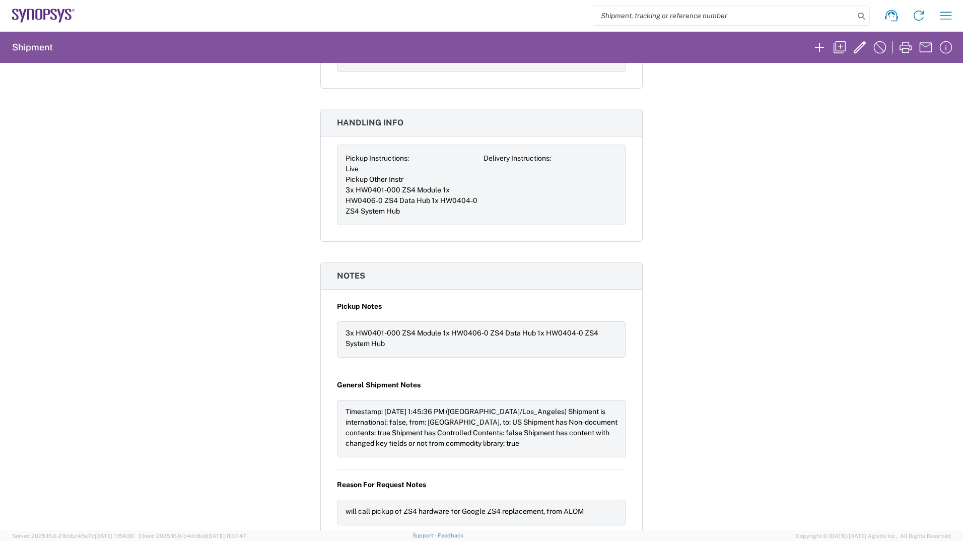
scroll to position [690, 0]
drag, startPoint x: 402, startPoint y: 189, endPoint x: 339, endPoint y: 167, distance: 67.2
click at [339, 167] on div "Pickup Instructions: Delivery Instructions: Live Pickup Other Instr 3x HW0401-0…" at bounding box center [481, 184] width 289 height 81
copy div "3x HW0401-000 ZS4 Module 1x HW0406-0 ZS4 Data Hub 1x HW0404-0 ZS4 System Hub"
